Goal: Task Accomplishment & Management: Manage account settings

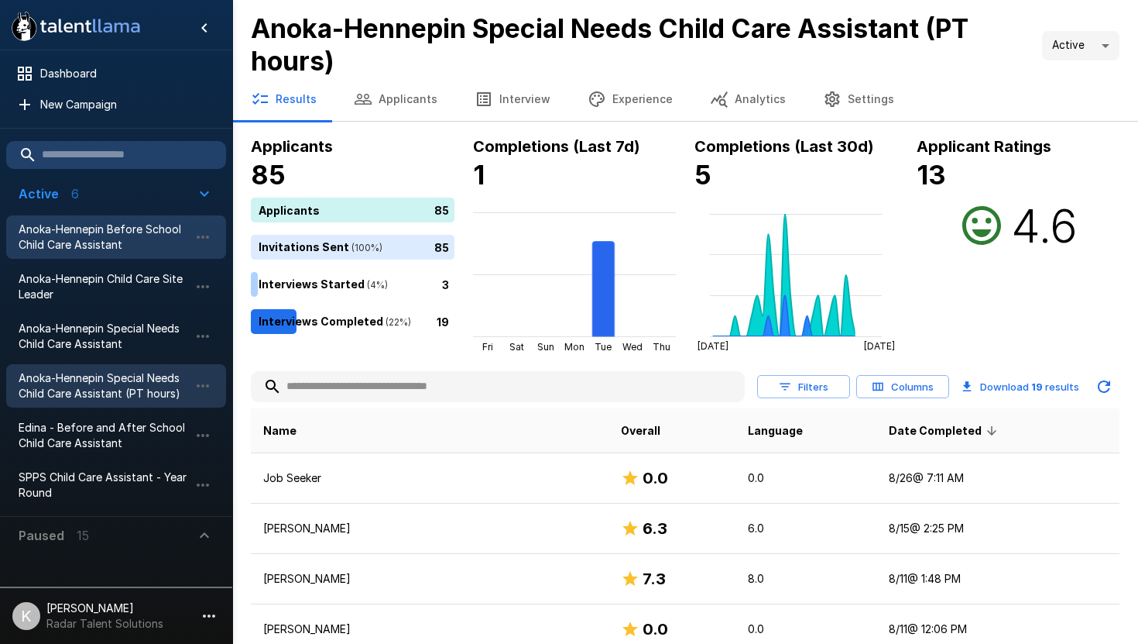
click at [111, 249] on span "Anoka-Hennepin Before School Child Care Assistant" at bounding box center [104, 236] width 170 height 31
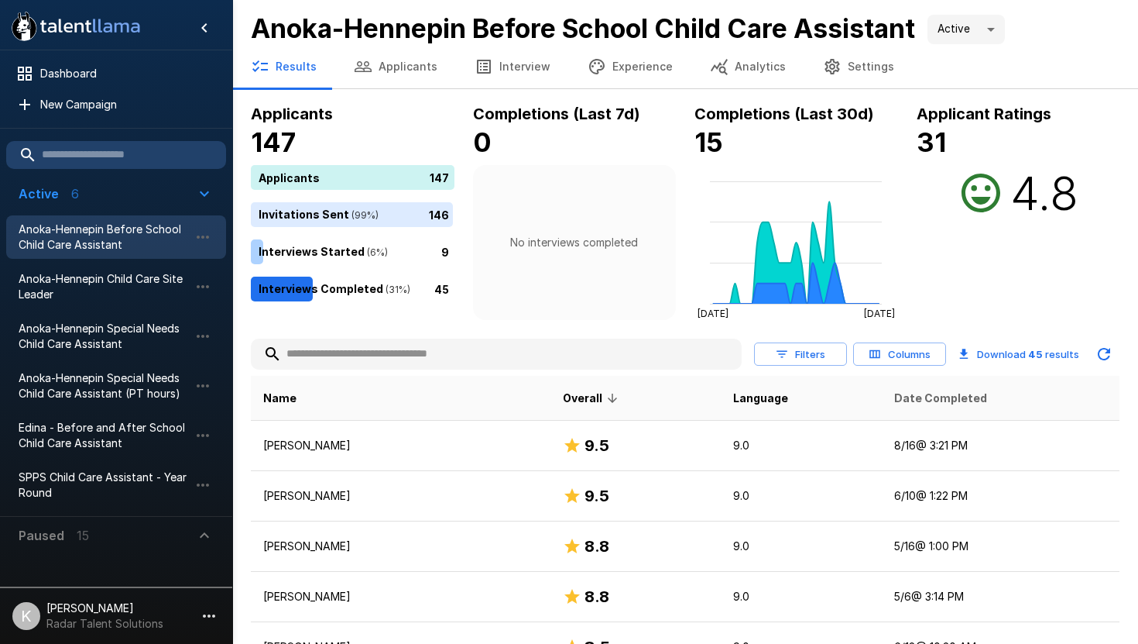
click at [932, 399] on span "Date Completed" at bounding box center [940, 398] width 93 height 19
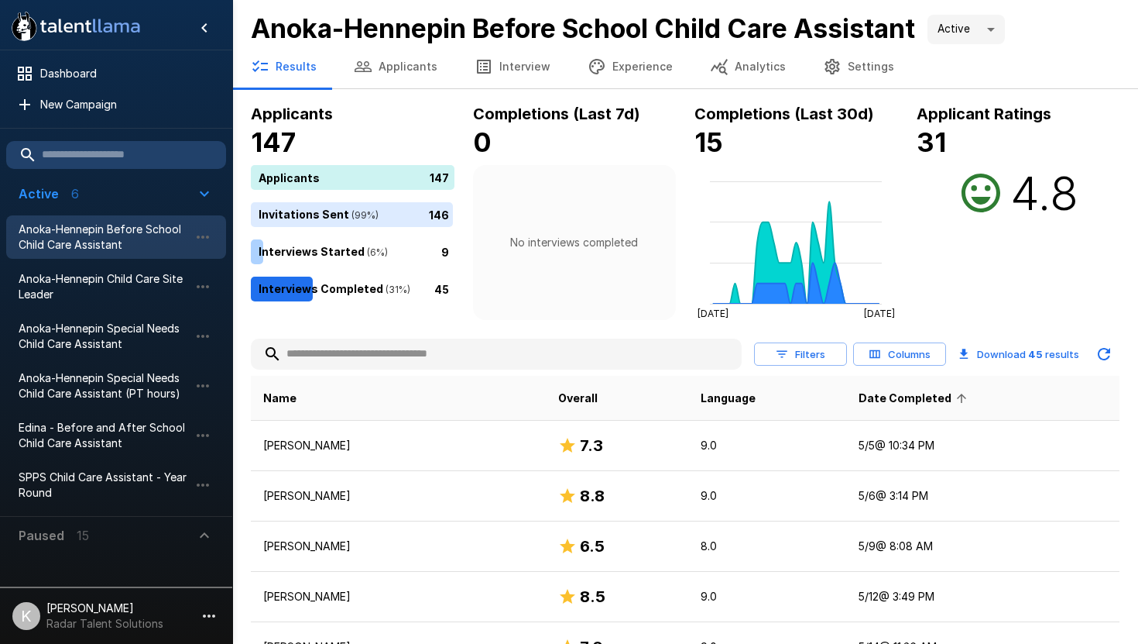
click at [932, 398] on span "Date Completed" at bounding box center [915, 398] width 113 height 19
click at [161, 280] on span "Anoka-Hennepin Child Care Site Leader" at bounding box center [104, 286] width 170 height 31
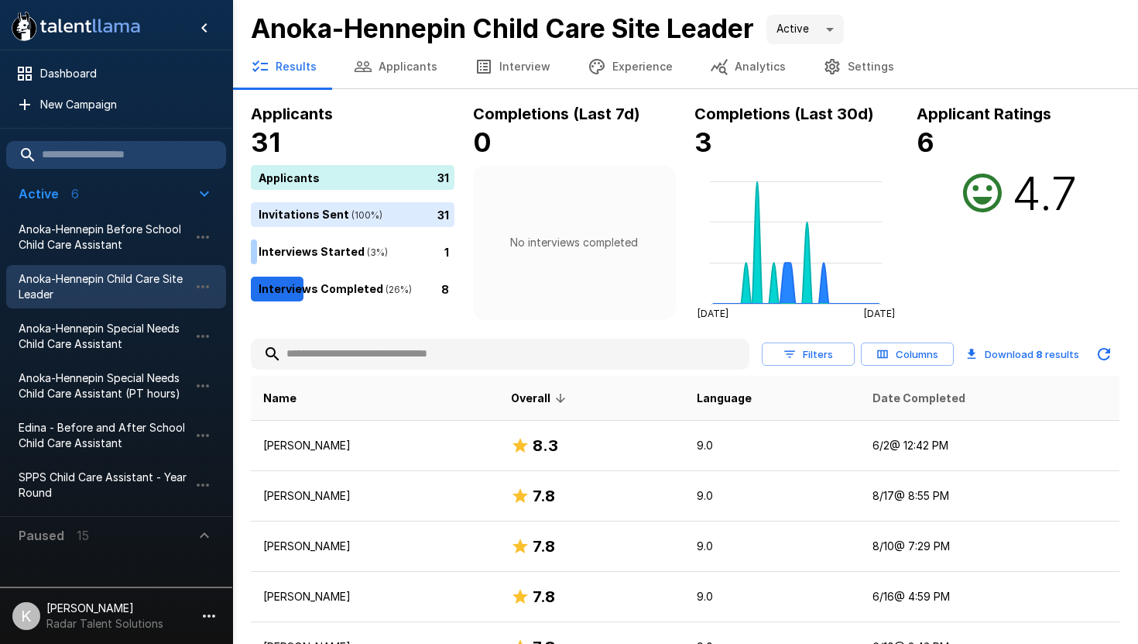
click at [942, 395] on span "Date Completed" at bounding box center [919, 398] width 93 height 19
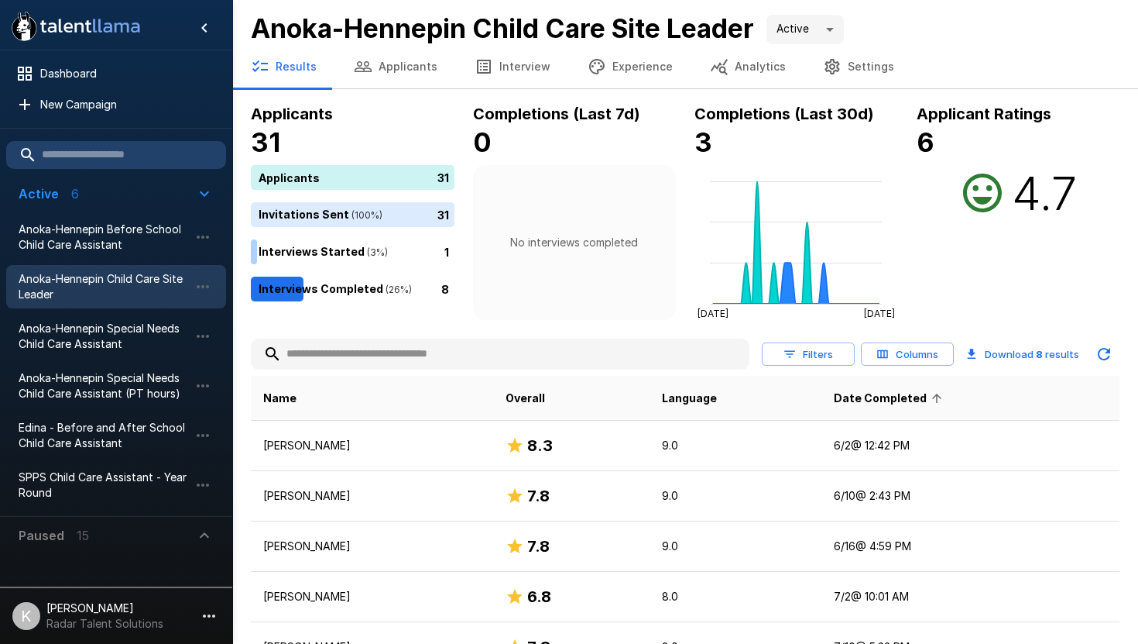
click at [917, 400] on span "Date Completed" at bounding box center [890, 398] width 113 height 19
click at [63, 336] on span "Anoka-Hennepin Special Needs Child Care Assistant" at bounding box center [104, 336] width 170 height 31
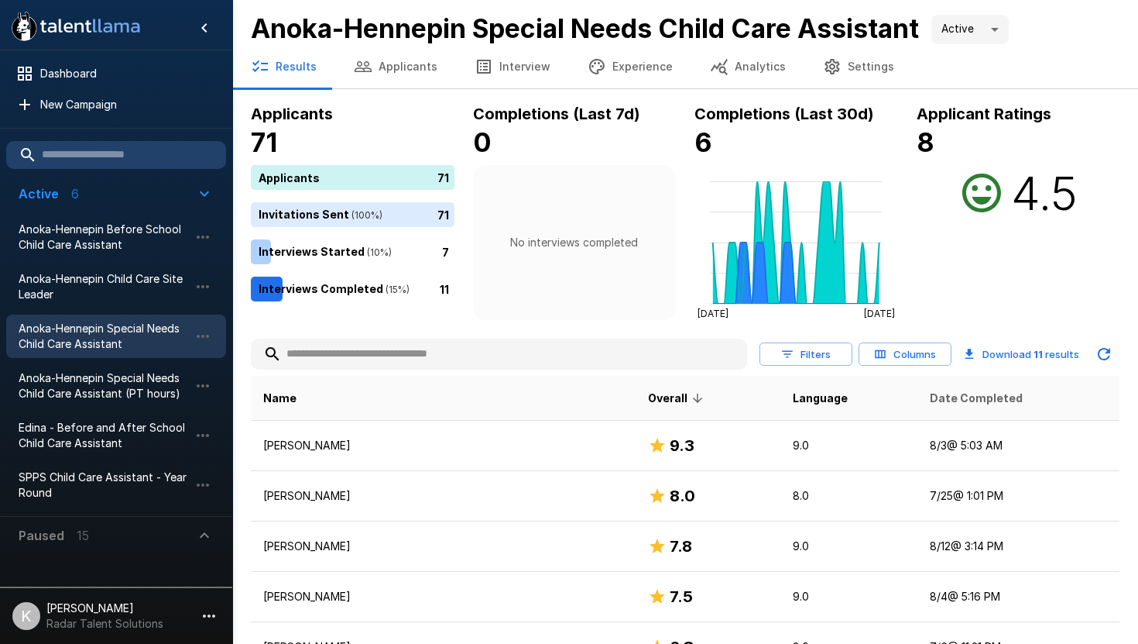
click at [930, 404] on span "Date Completed" at bounding box center [976, 398] width 93 height 19
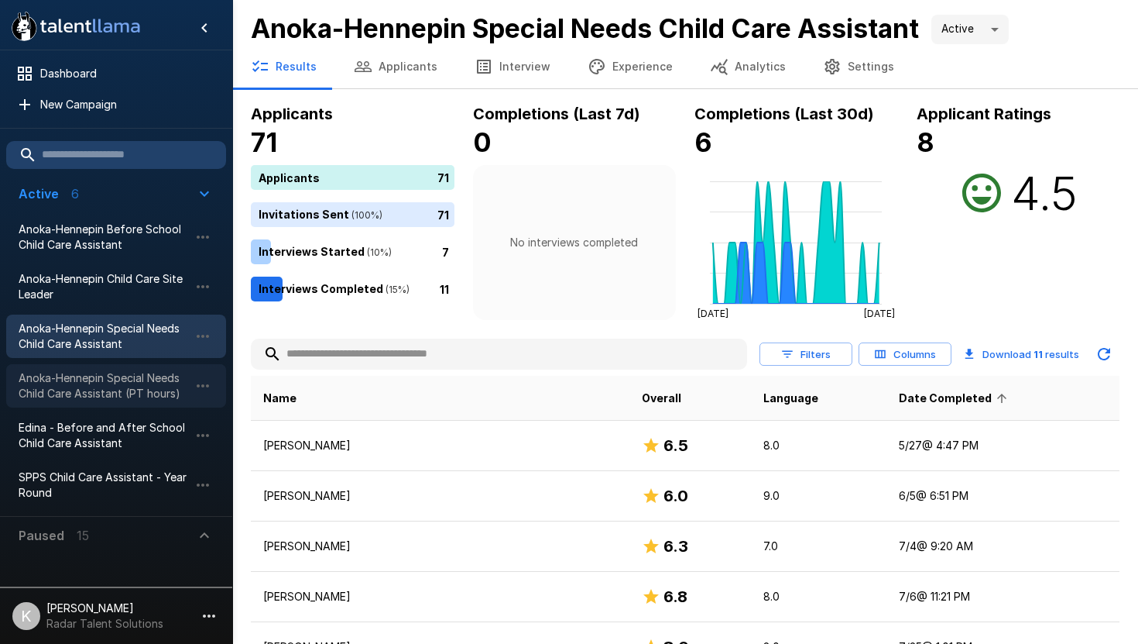
click at [97, 389] on span "Anoka-Hennepin Special Needs Child Care Assistant (PT hours)" at bounding box center [104, 385] width 170 height 31
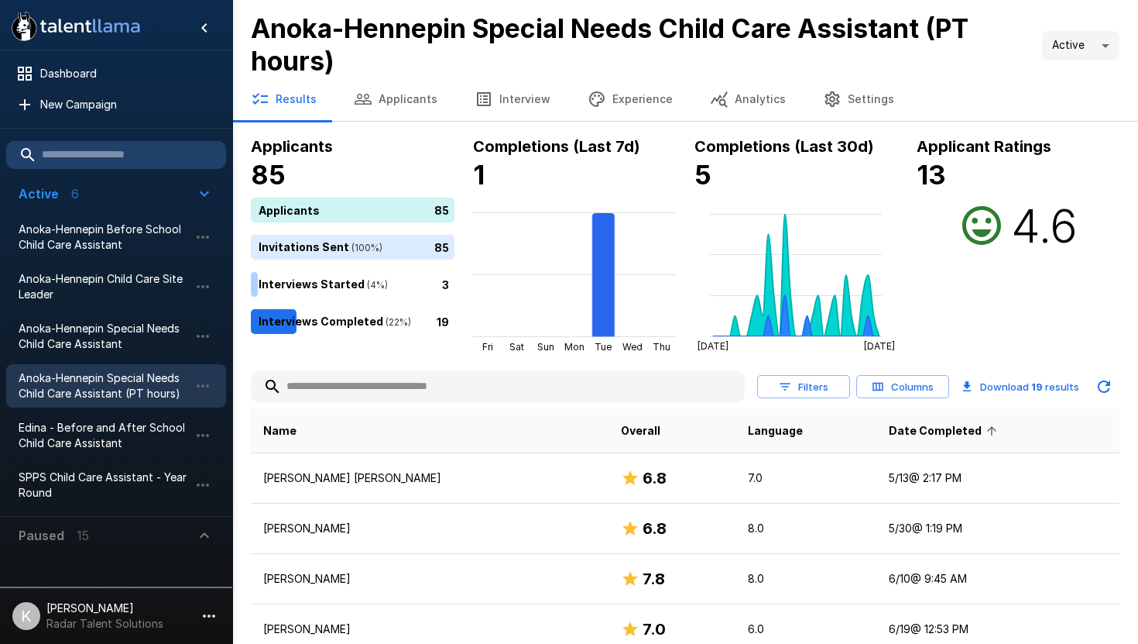
click at [889, 431] on span "Date Completed" at bounding box center [945, 430] width 113 height 19
click at [347, 388] on input "text" at bounding box center [498, 386] width 494 height 28
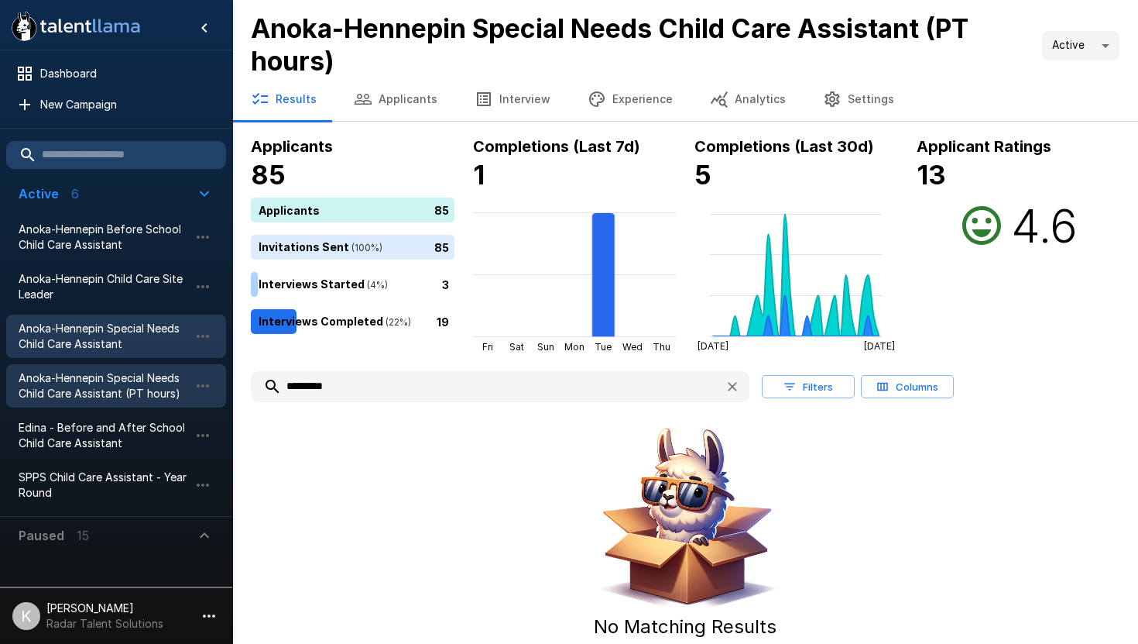
type input "********"
click at [138, 339] on span "Anoka-Hennepin Special Needs Child Care Assistant" at bounding box center [104, 336] width 170 height 31
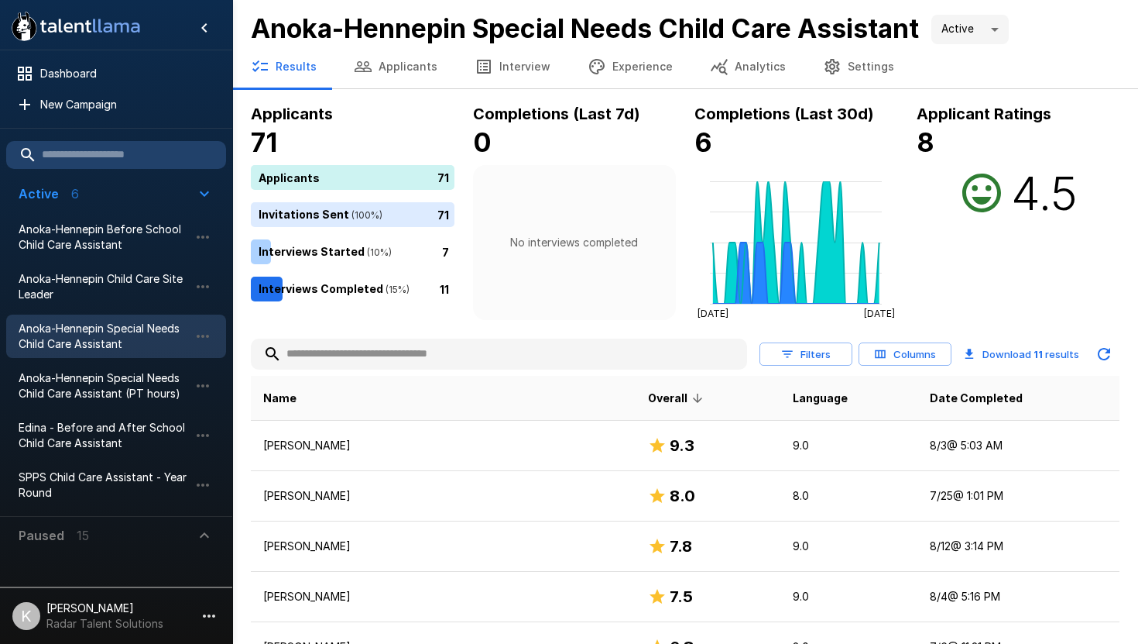
click at [369, 365] on input "text" at bounding box center [499, 354] width 496 height 28
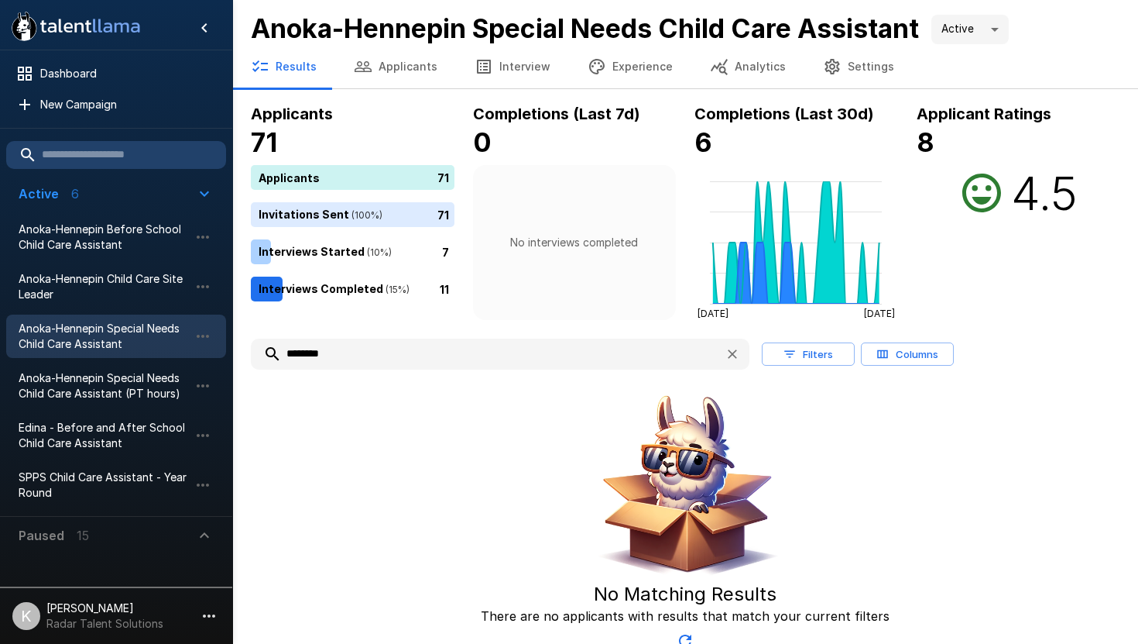
type input "********"
click at [396, 70] on button "Applicants" at bounding box center [395, 66] width 121 height 43
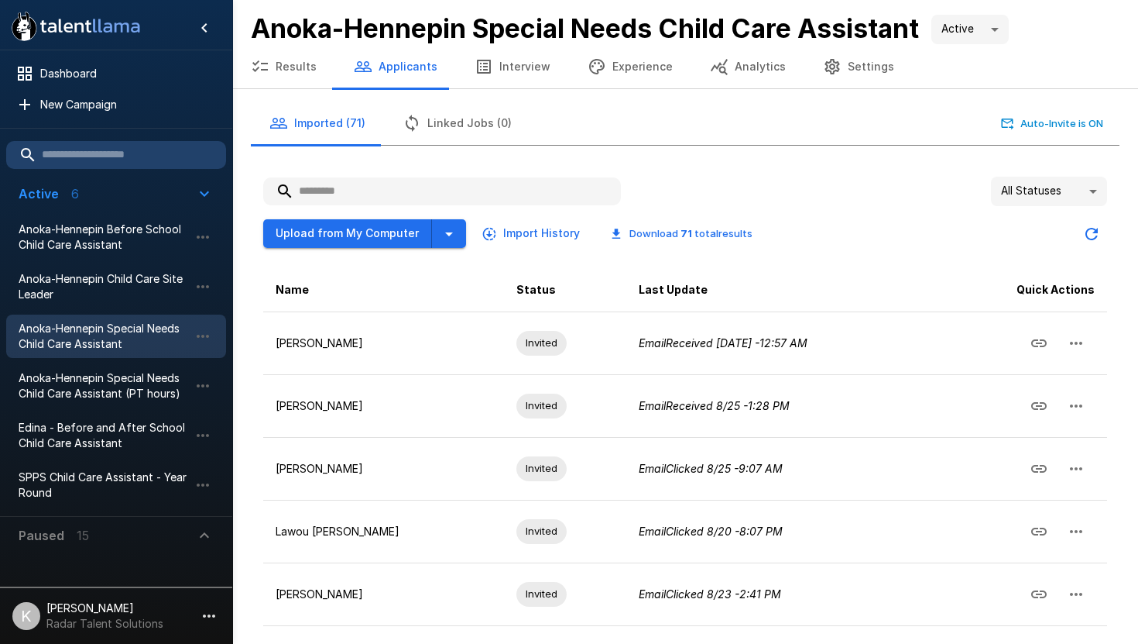
click at [339, 196] on input "text" at bounding box center [442, 191] width 358 height 28
paste input "**********"
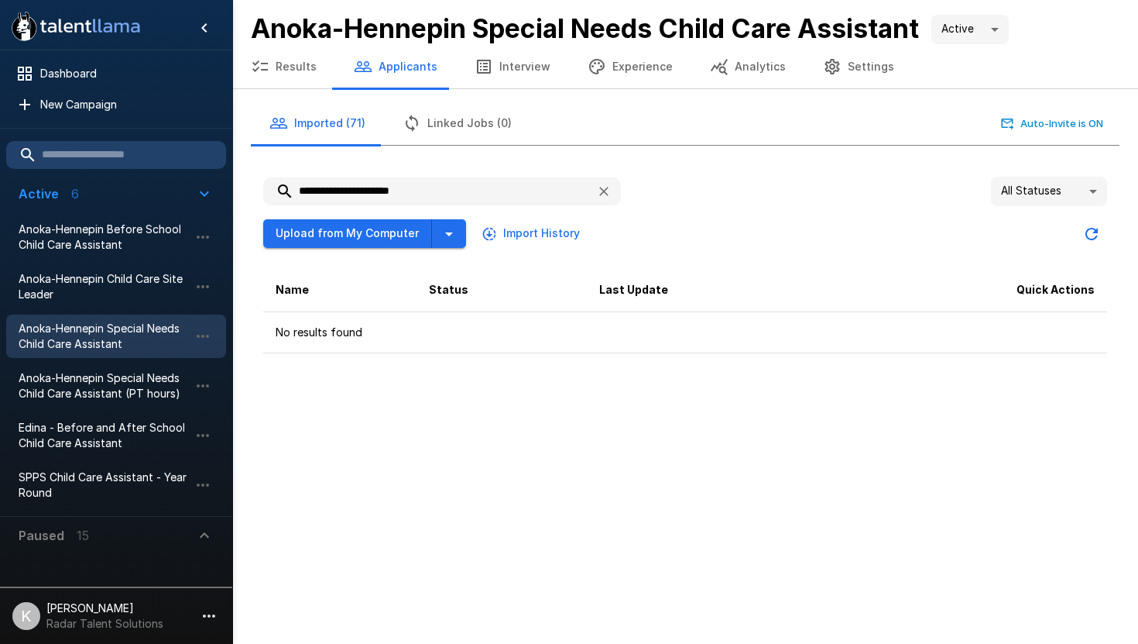
type input "**********"
click at [609, 191] on icon "button" at bounding box center [603, 191] width 15 height 15
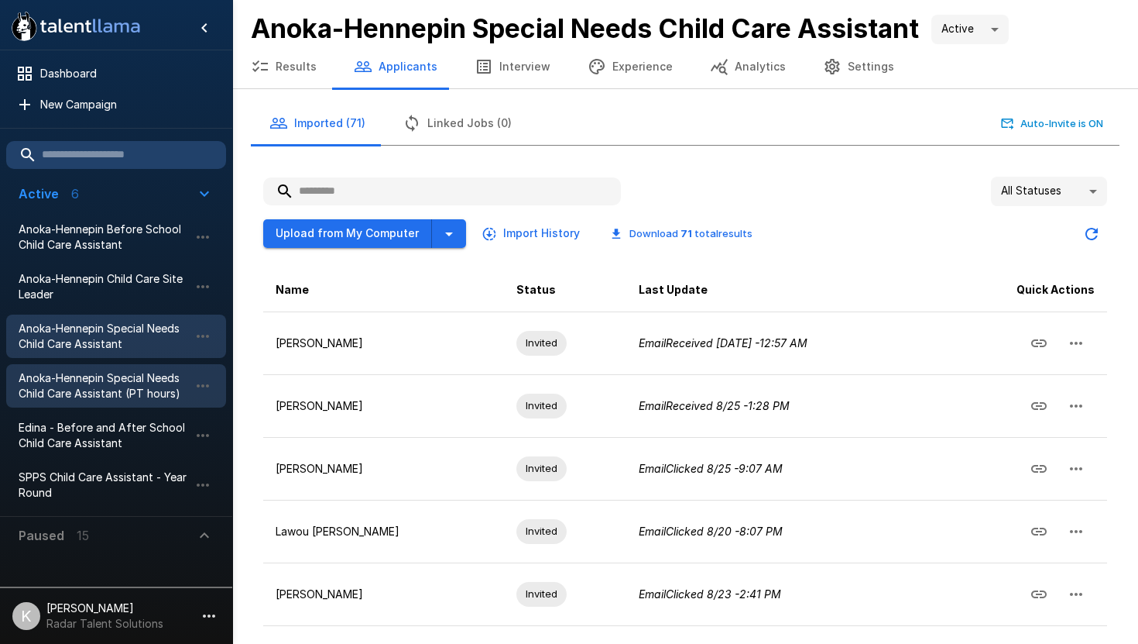
click at [121, 379] on span "Anoka-Hennepin Special Needs Child Care Assistant (PT hours)" at bounding box center [104, 385] width 170 height 31
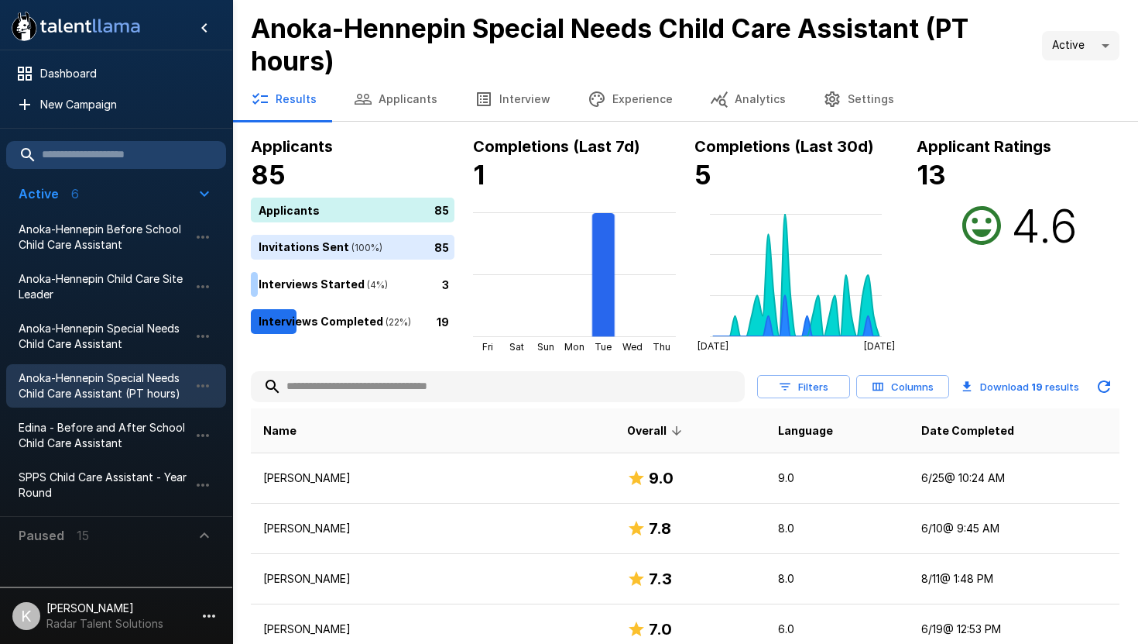
scroll to position [2, 0]
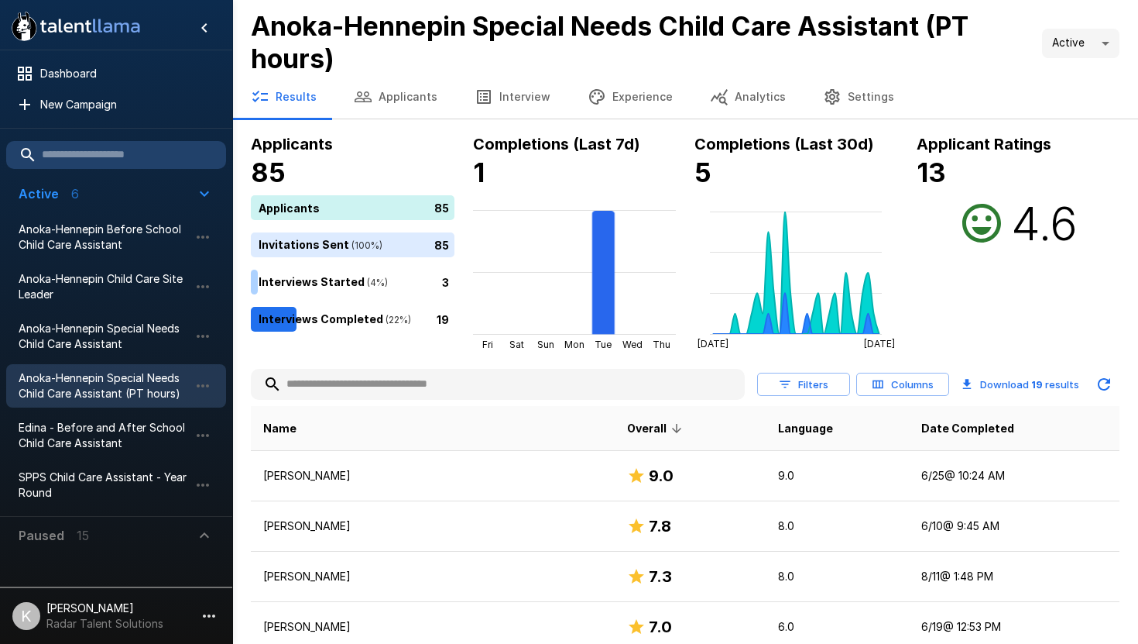
click at [368, 98] on icon "button" at bounding box center [363, 97] width 19 height 19
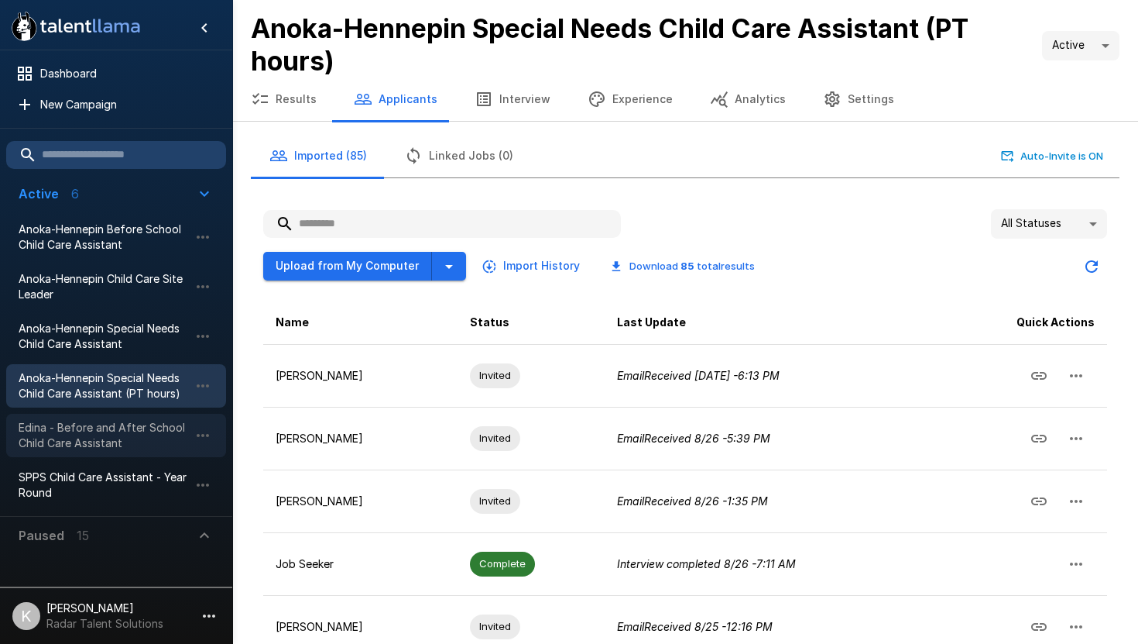
click at [163, 429] on span "Edina - Before and After School Child Care Assistant" at bounding box center [104, 435] width 170 height 31
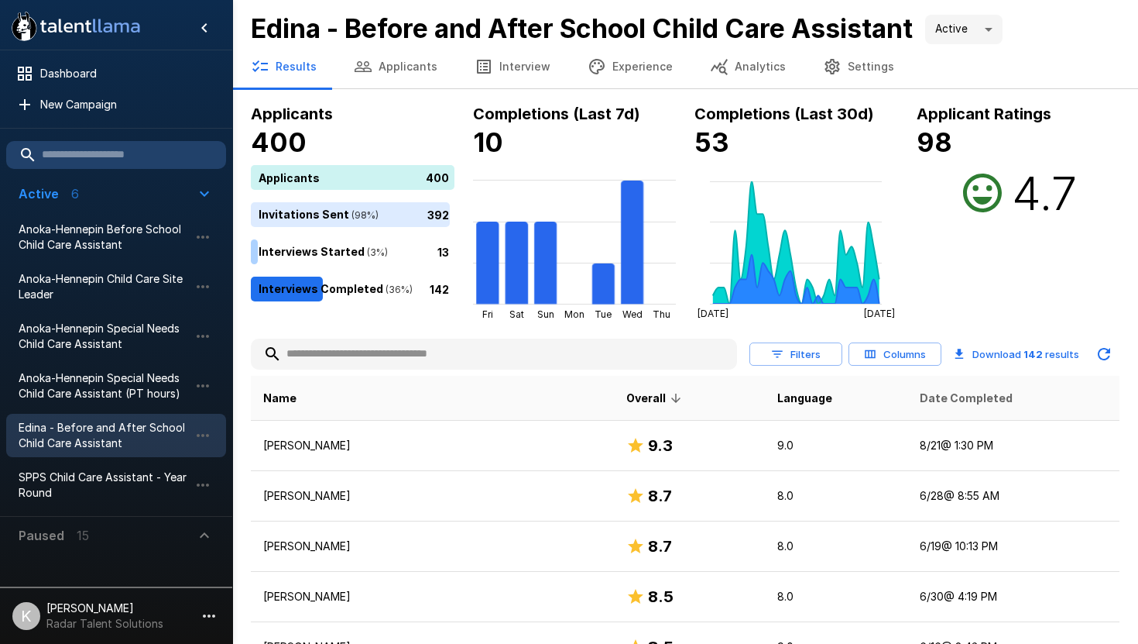
click at [920, 394] on span "Date Completed" at bounding box center [966, 398] width 93 height 19
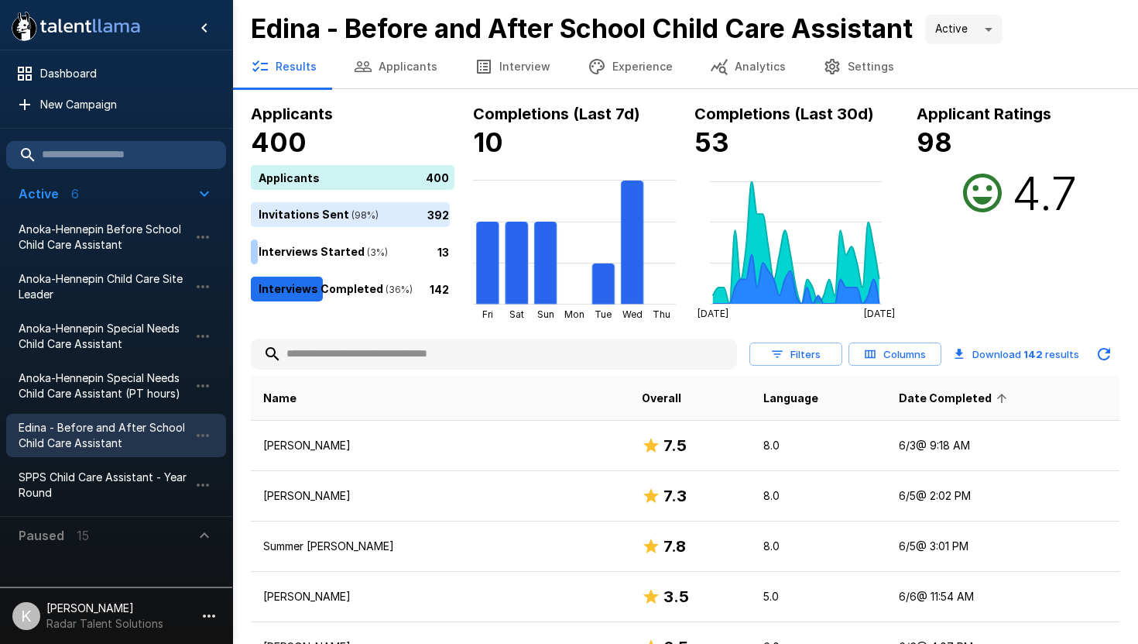
click at [903, 393] on span "Date Completed" at bounding box center [955, 398] width 113 height 19
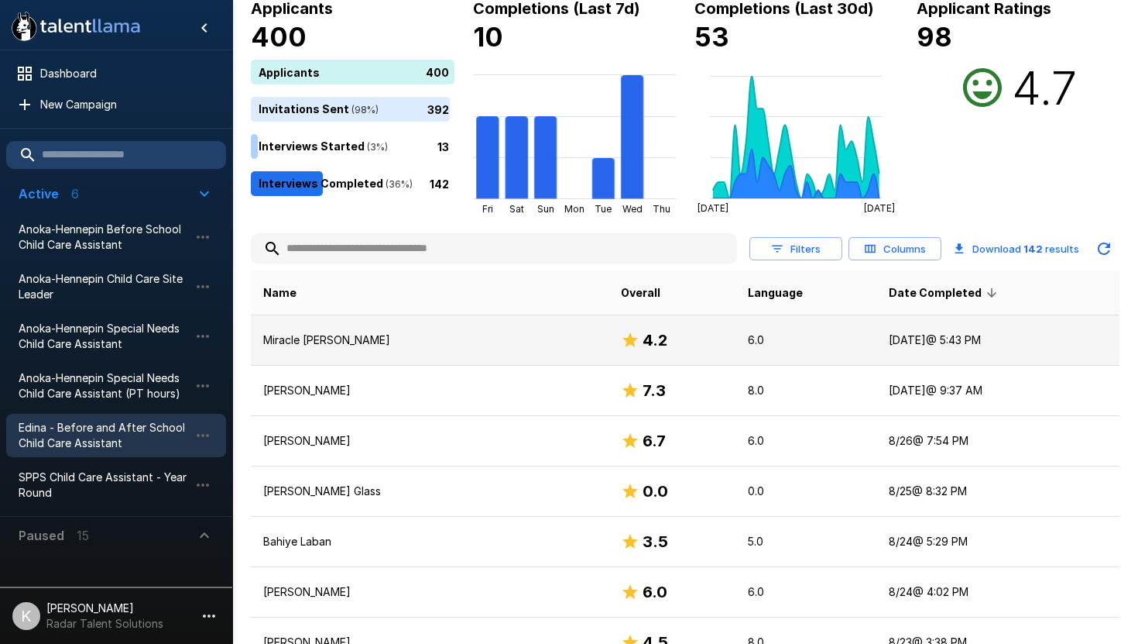
scroll to position [141, 0]
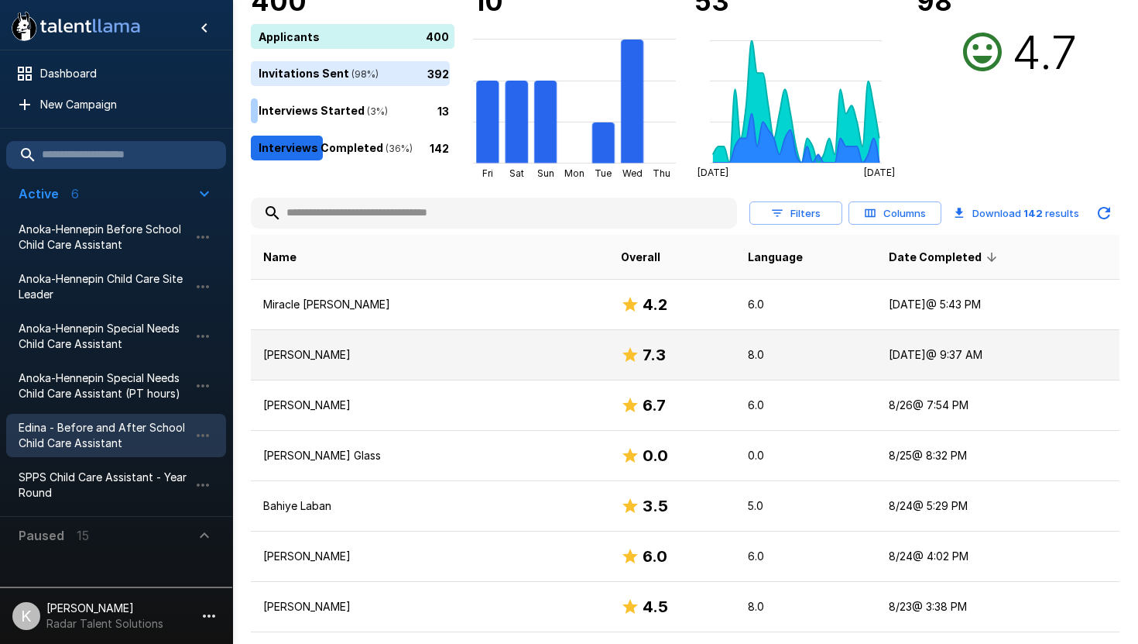
click at [403, 364] on td "[PERSON_NAME]" at bounding box center [430, 355] width 358 height 50
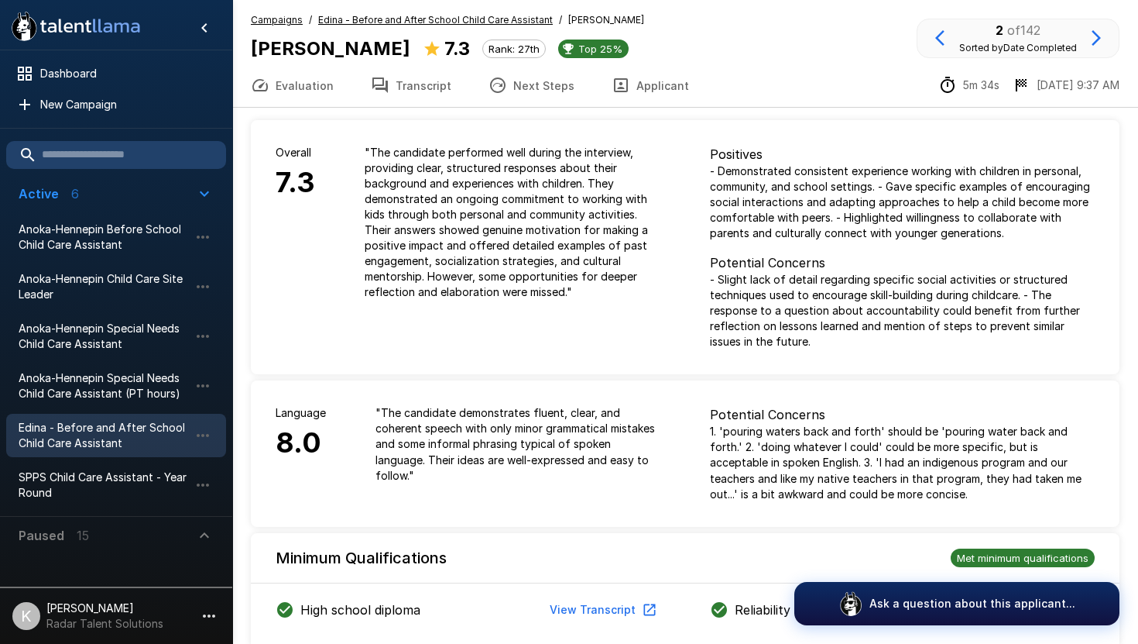
click at [401, 77] on button "Transcript" at bounding box center [411, 85] width 118 height 43
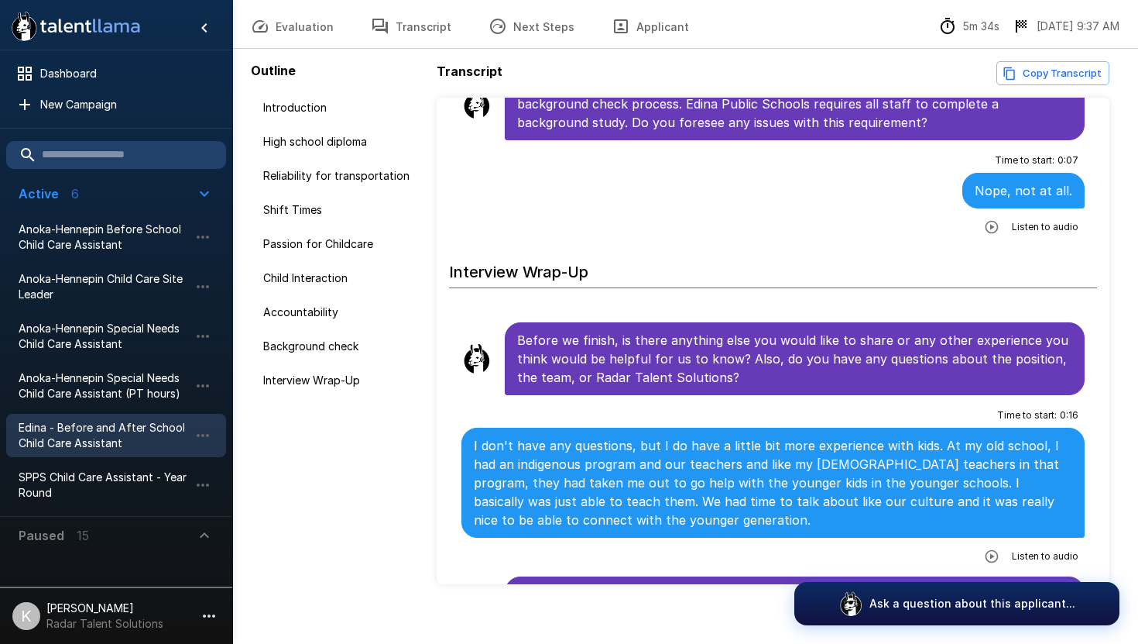
scroll to position [73, 0]
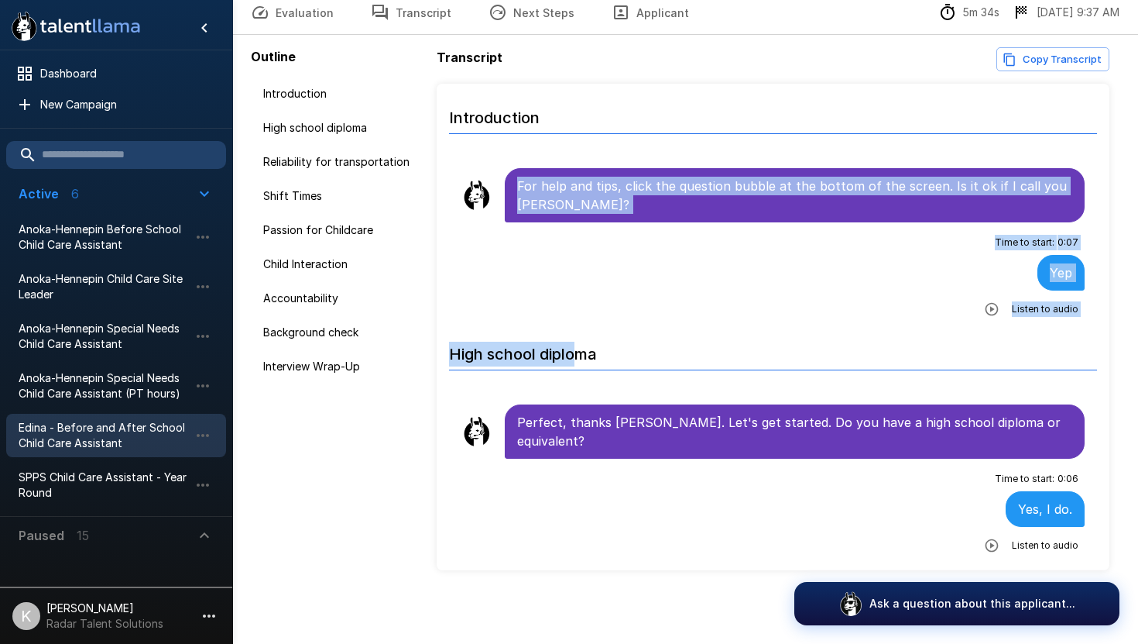
drag, startPoint x: 520, startPoint y: 184, endPoint x: 579, endPoint y: 362, distance: 187.8
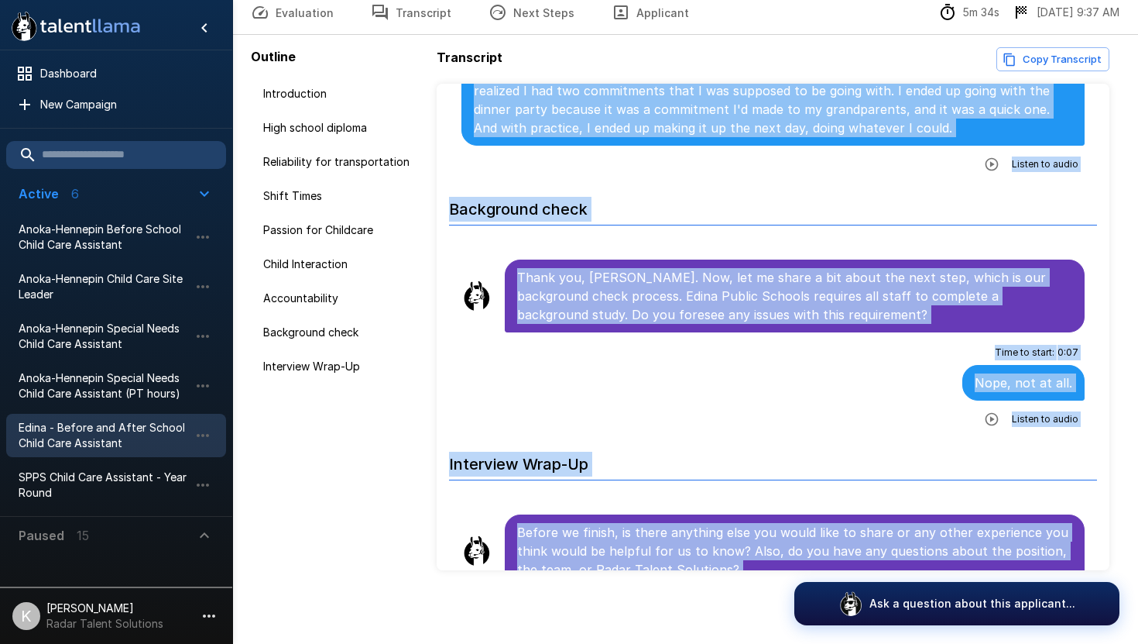
scroll to position [2375, 0]
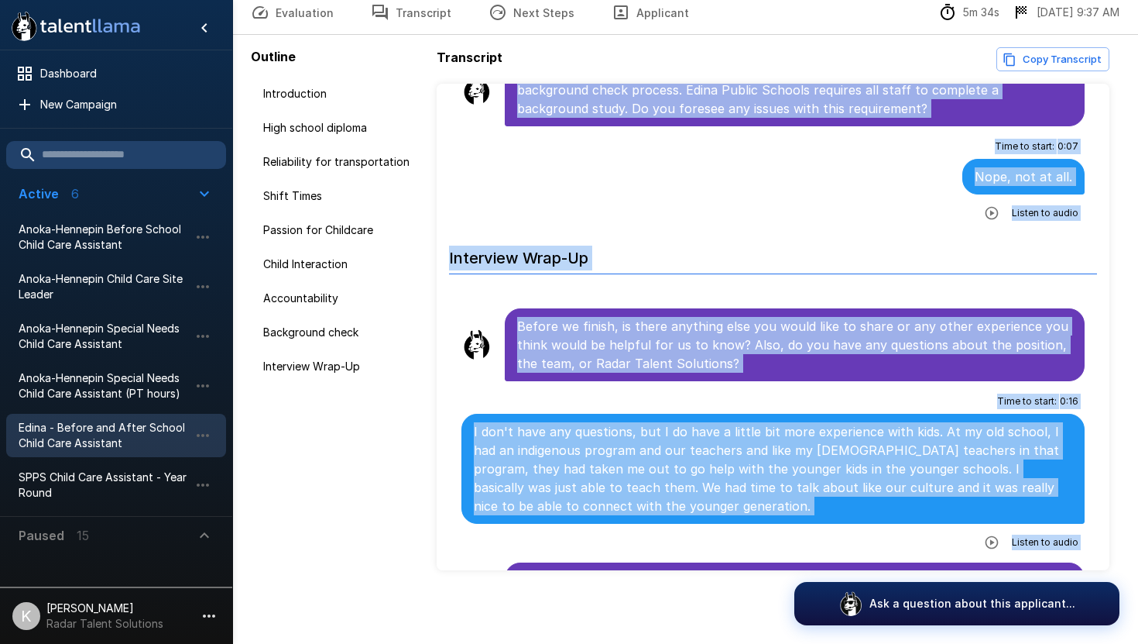
copy ul "For help and tips, click the question bubble at the bottom of the screen. Is it…"
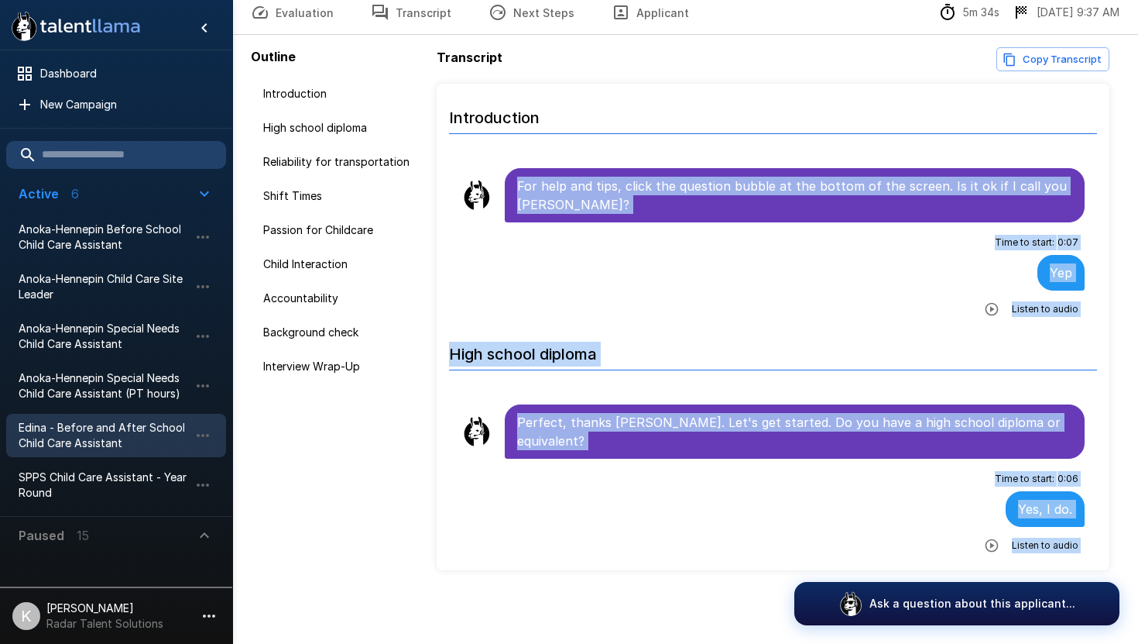
scroll to position [0, 0]
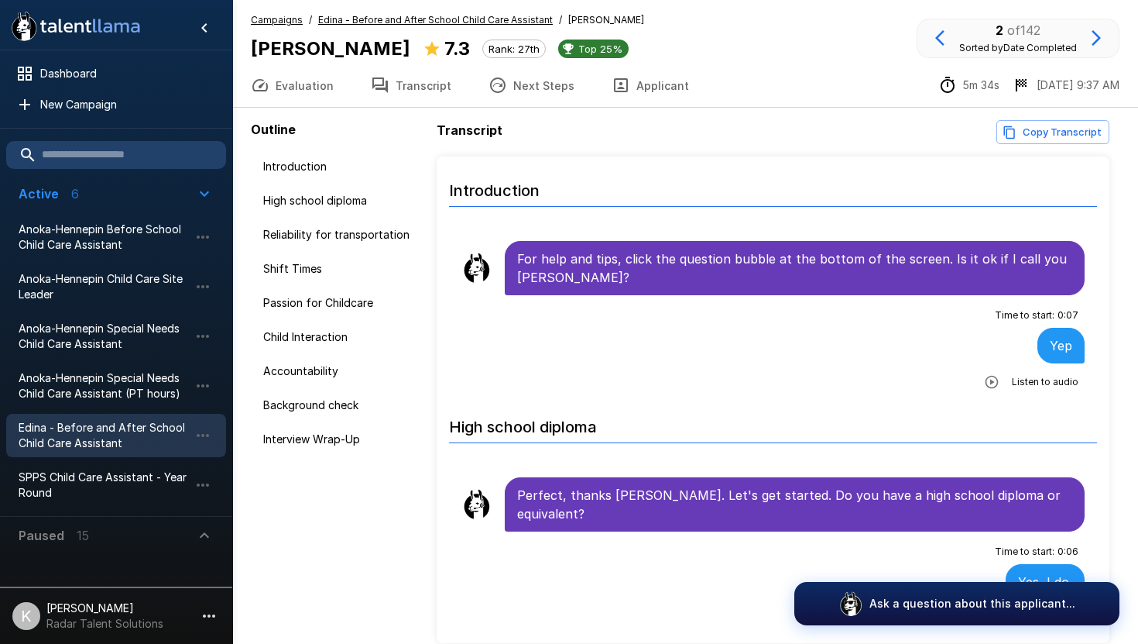
click at [359, 16] on u "Edina - Before and After School Child Care Assistant" at bounding box center [435, 20] width 235 height 12
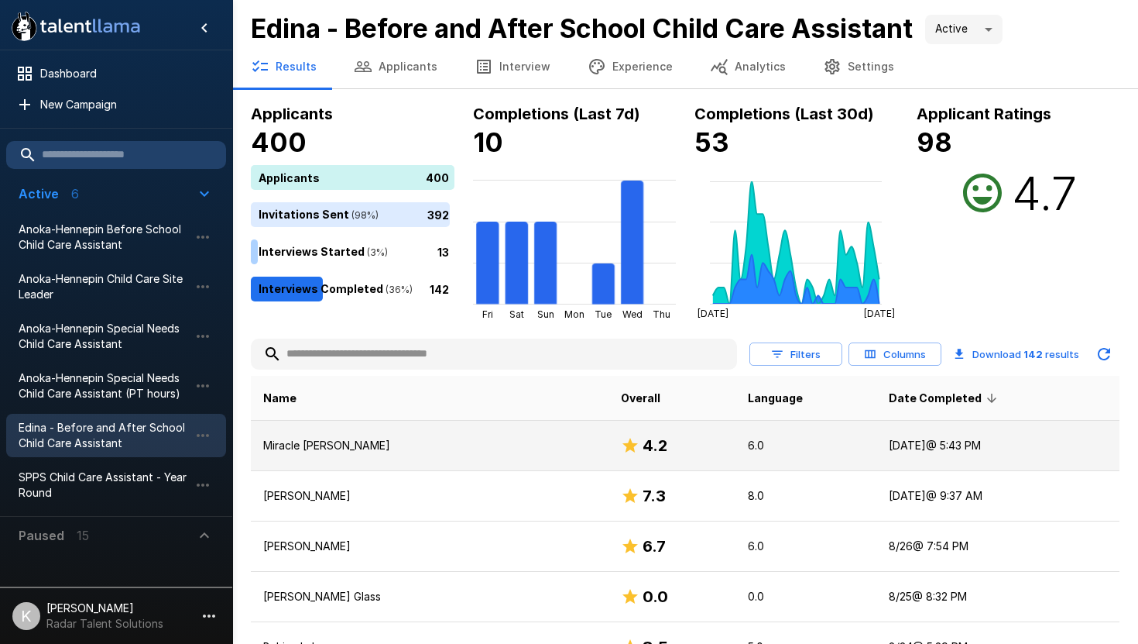
click at [324, 445] on p "Miracle [PERSON_NAME]" at bounding box center [429, 445] width 333 height 15
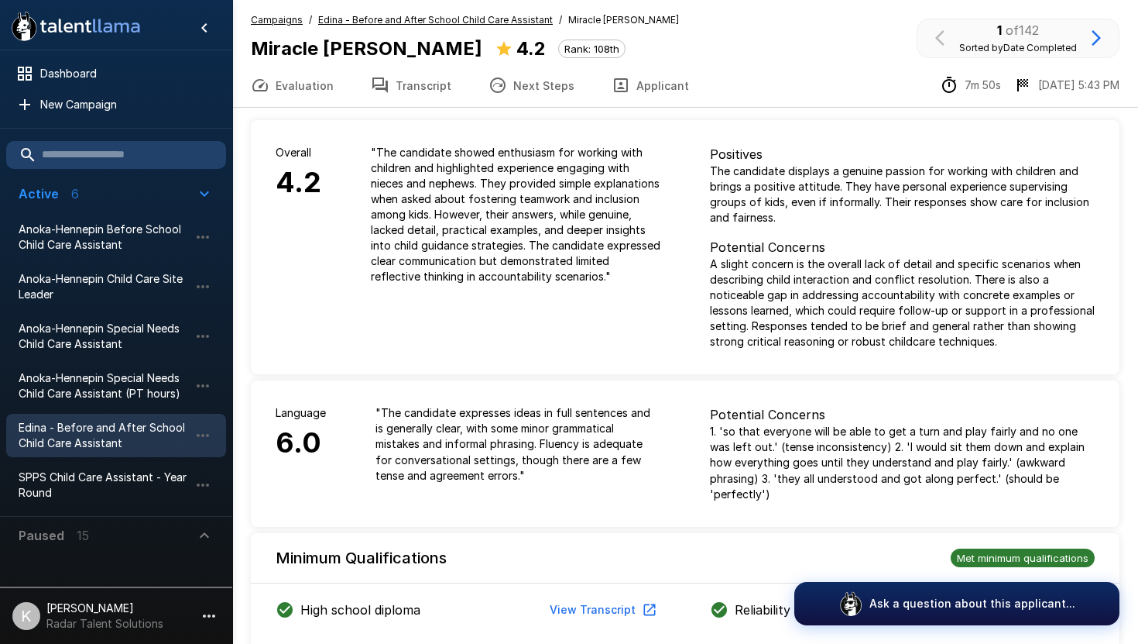
click at [418, 84] on button "Transcript" at bounding box center [411, 85] width 118 height 43
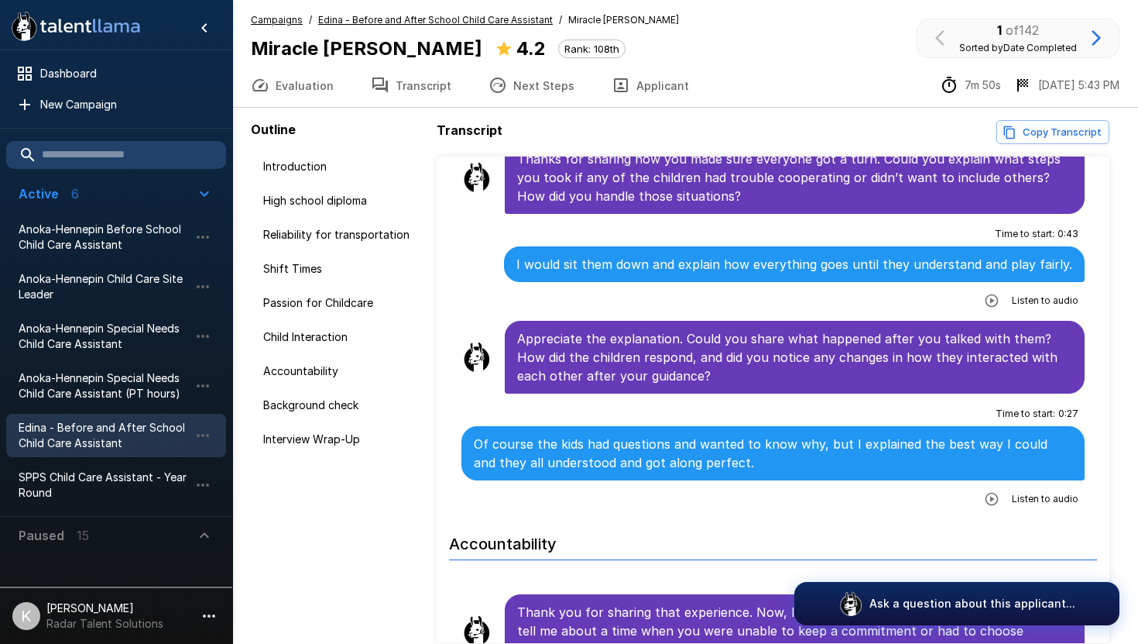
scroll to position [1580, 0]
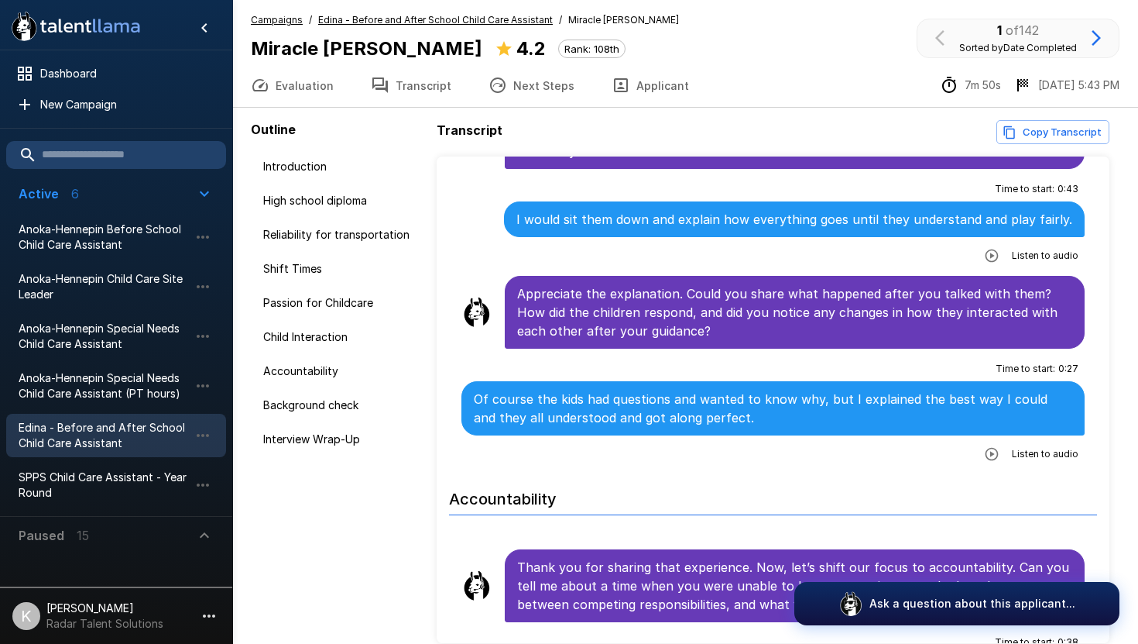
click at [293, 85] on button "Evaluation" at bounding box center [292, 85] width 120 height 43
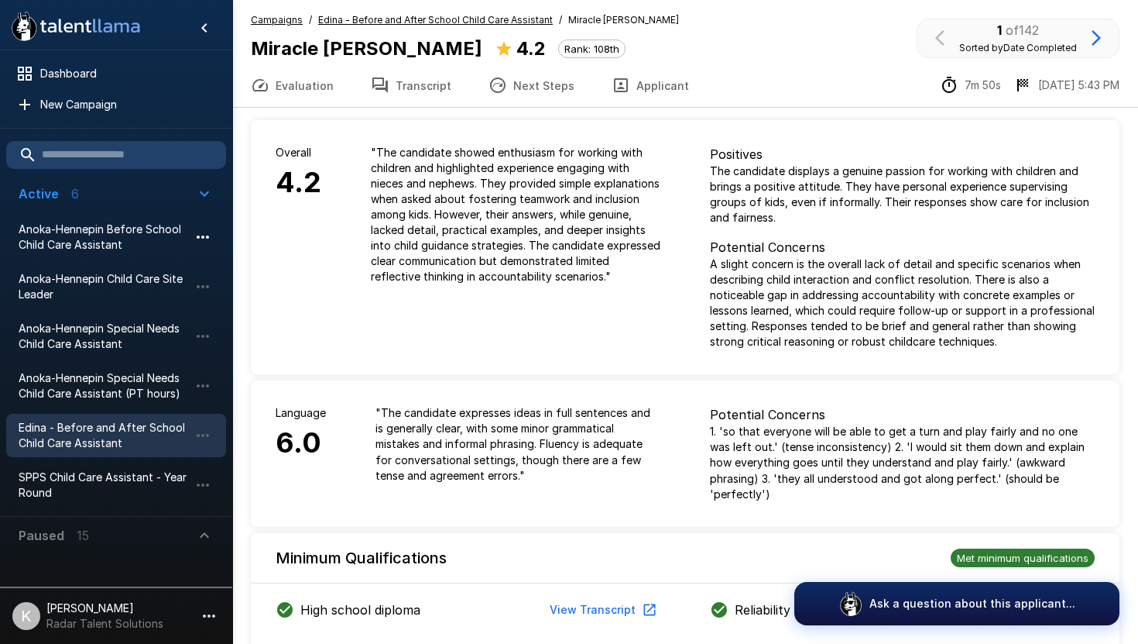
click at [206, 240] on icon "button" at bounding box center [203, 237] width 19 height 19
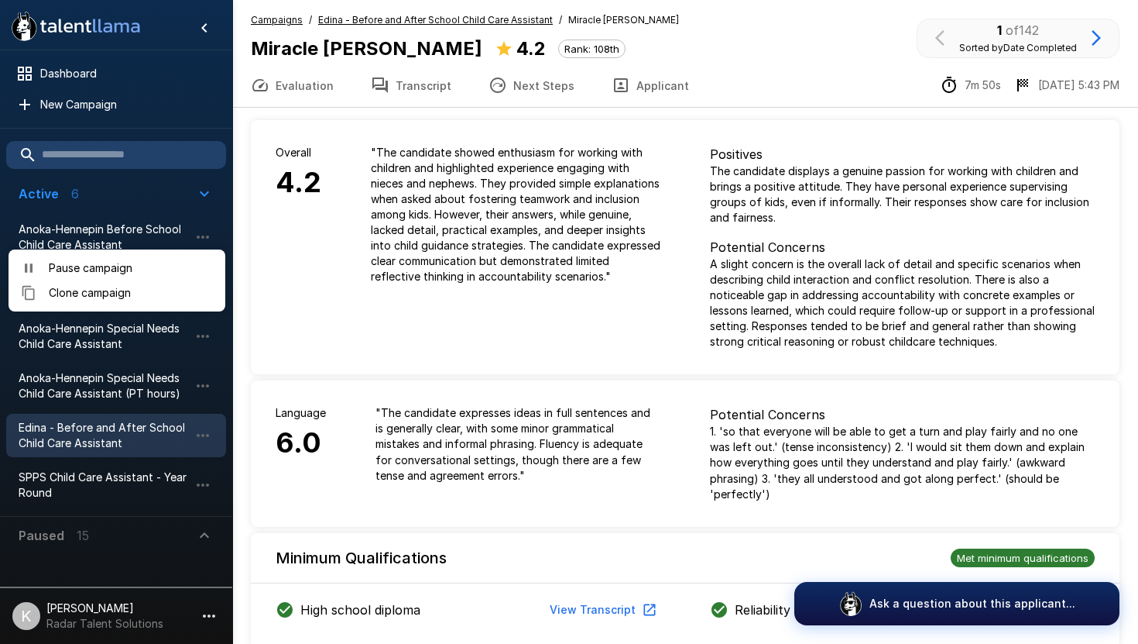
click at [142, 262] on span "Pause campaign" at bounding box center [131, 267] width 164 height 15
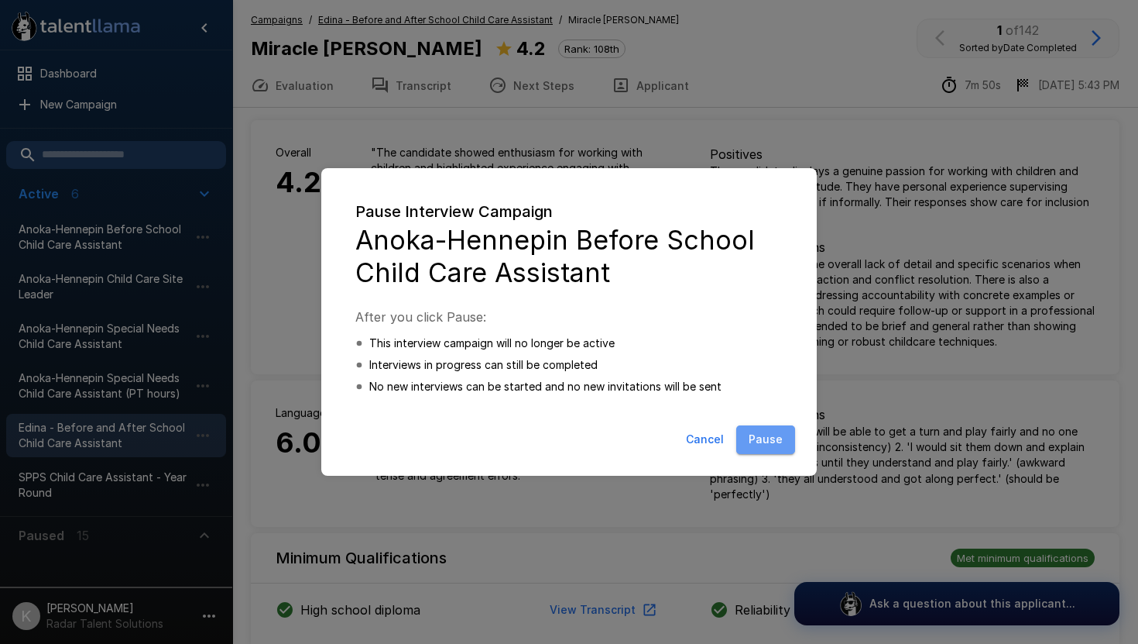
click at [777, 434] on button "Pause" at bounding box center [765, 439] width 59 height 29
